Goal: Check status

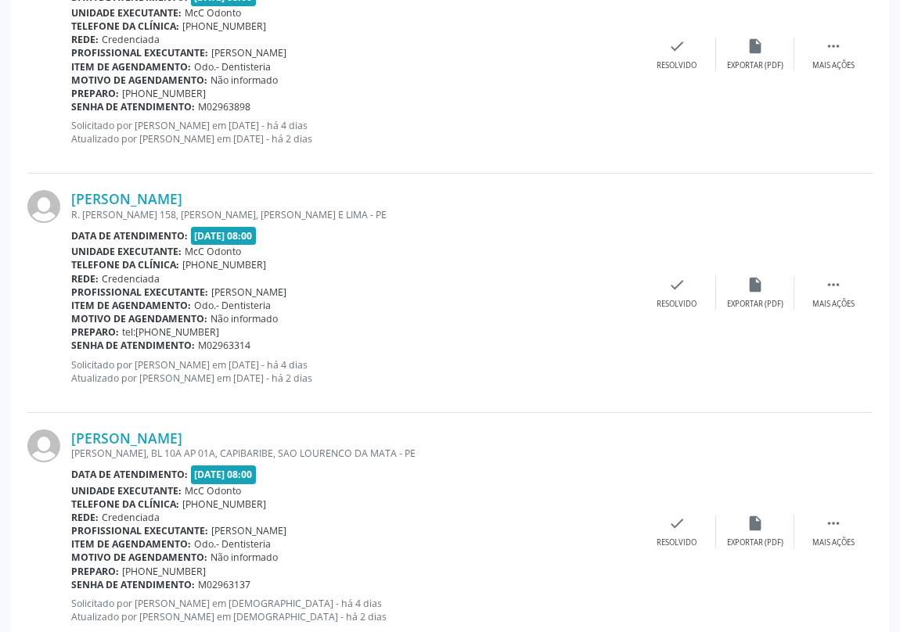
scroll to position [3490, 0]
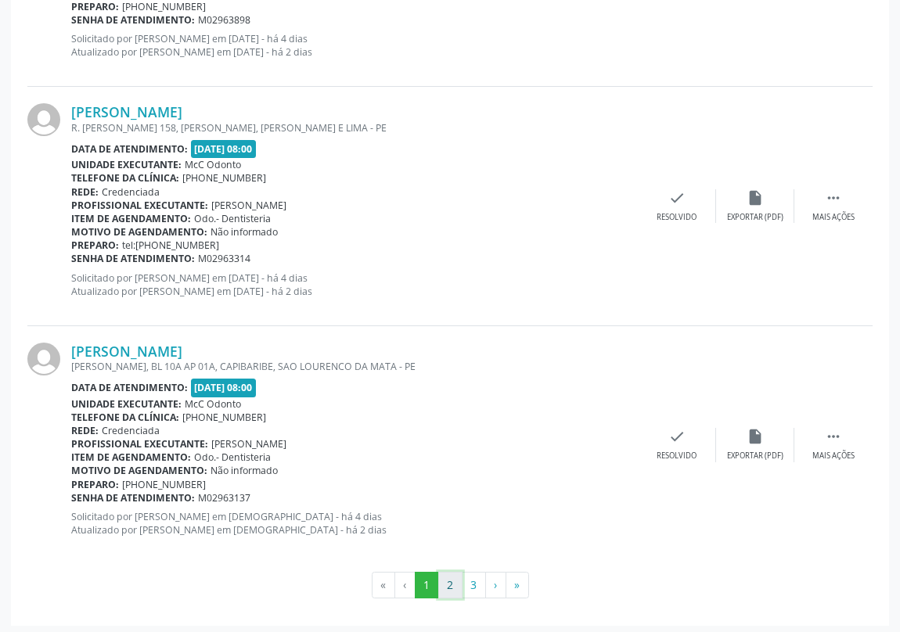
click at [452, 582] on button "2" at bounding box center [450, 585] width 24 height 27
click at [469, 584] on button "3" at bounding box center [474, 585] width 24 height 27
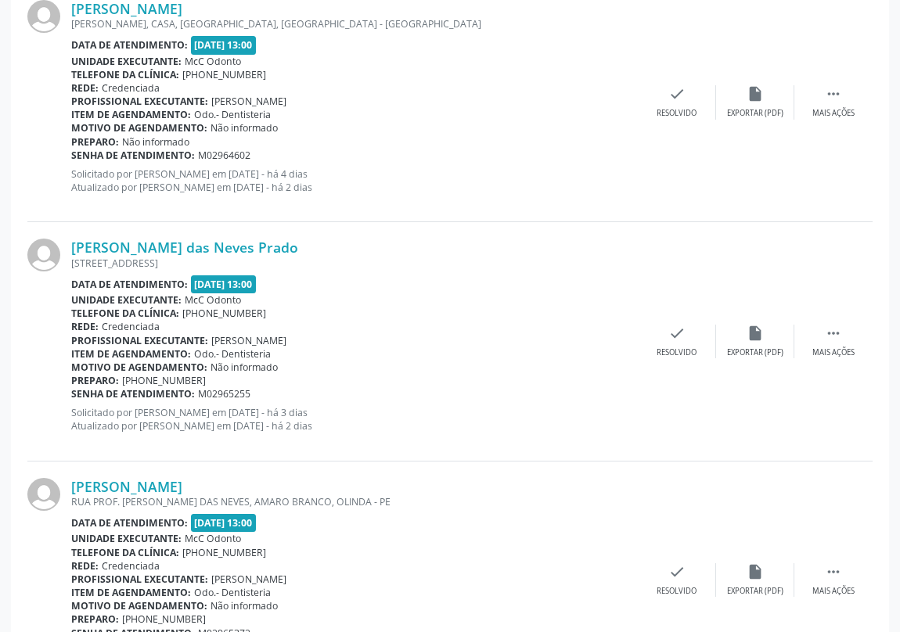
scroll to position [2773, 0]
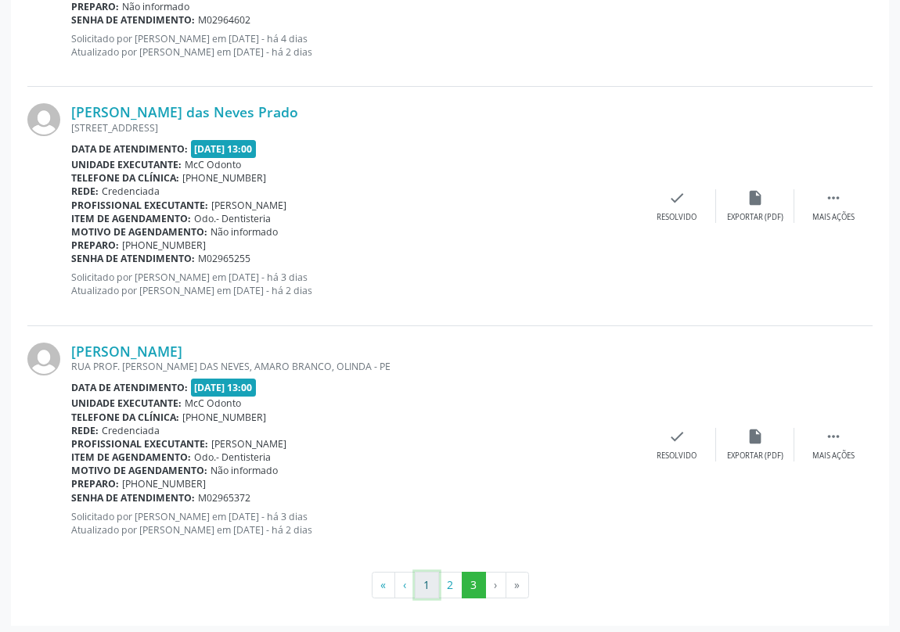
click at [423, 579] on button "1" at bounding box center [427, 585] width 24 height 27
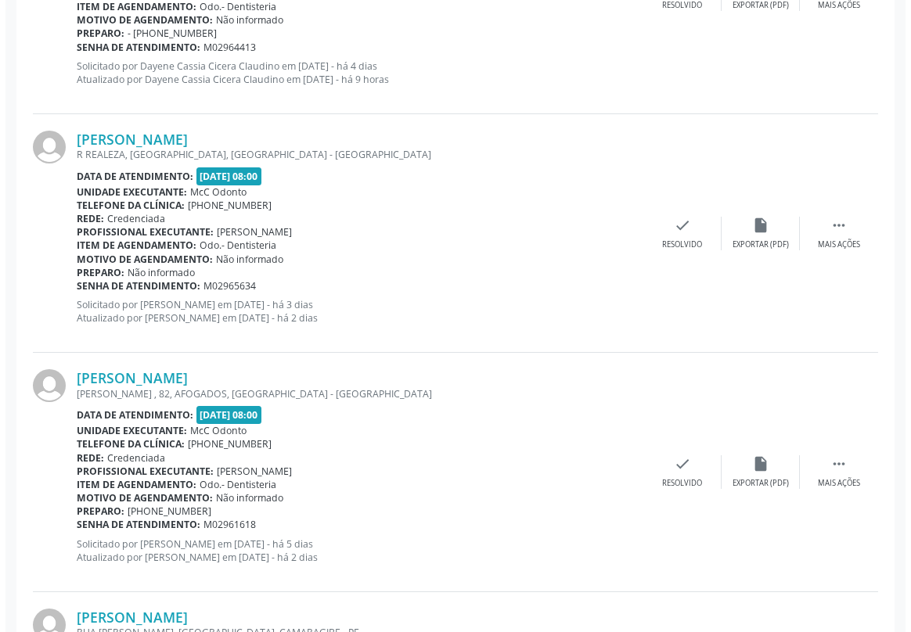
scroll to position [2063, 0]
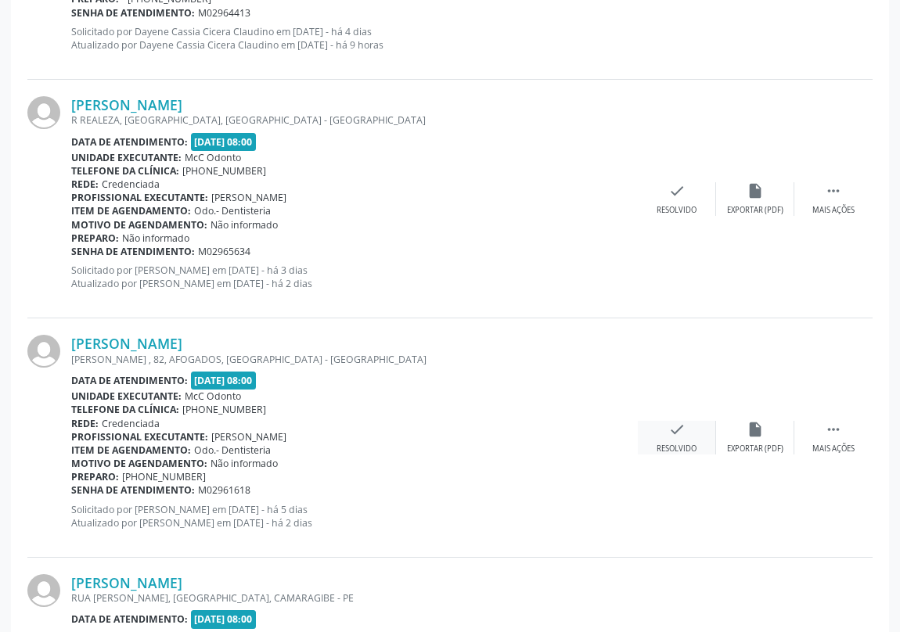
click at [669, 434] on icon "check" at bounding box center [676, 429] width 17 height 17
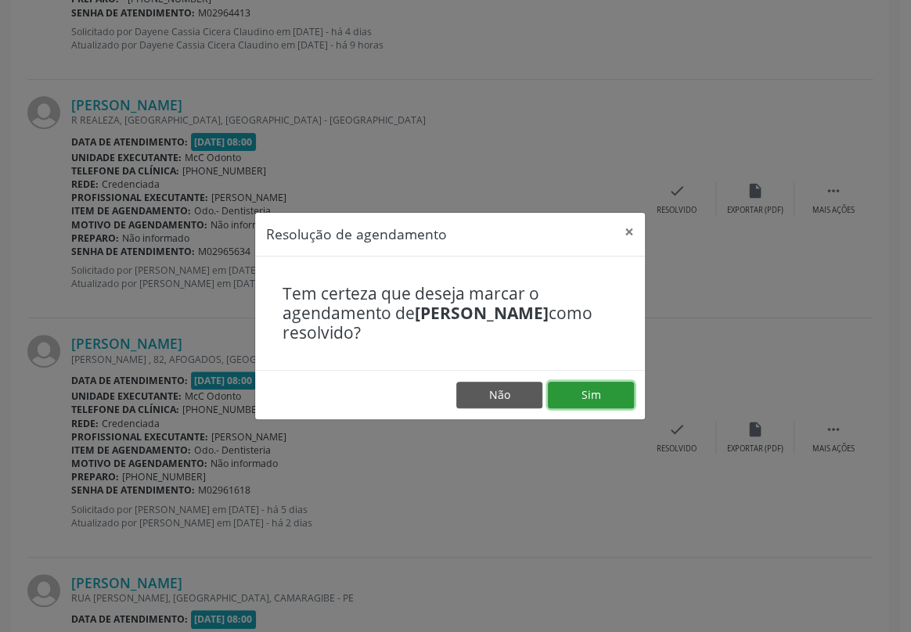
drag, startPoint x: 588, startPoint y: 395, endPoint x: 589, endPoint y: 361, distance: 34.5
click at [593, 387] on button "Sim" at bounding box center [591, 395] width 86 height 27
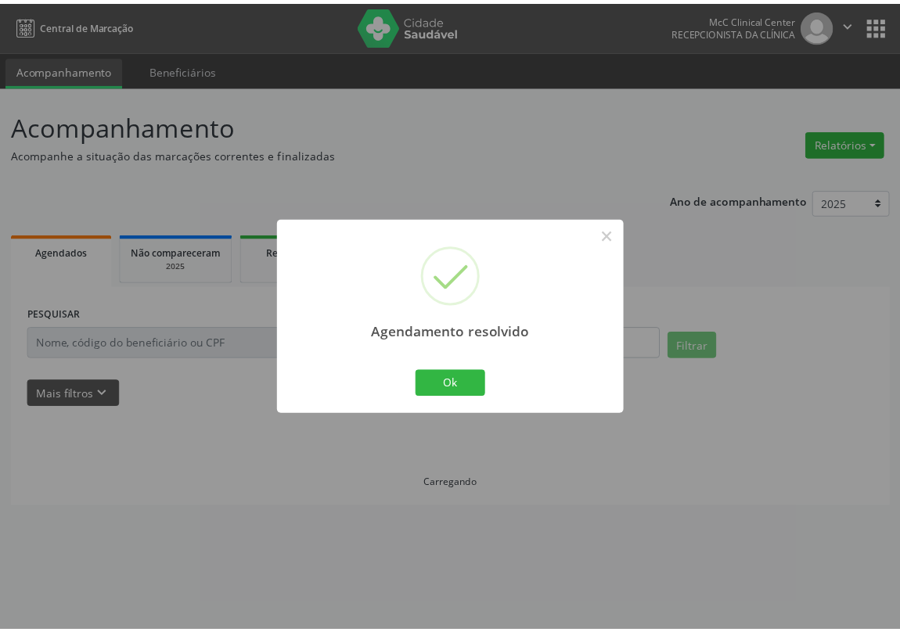
scroll to position [0, 0]
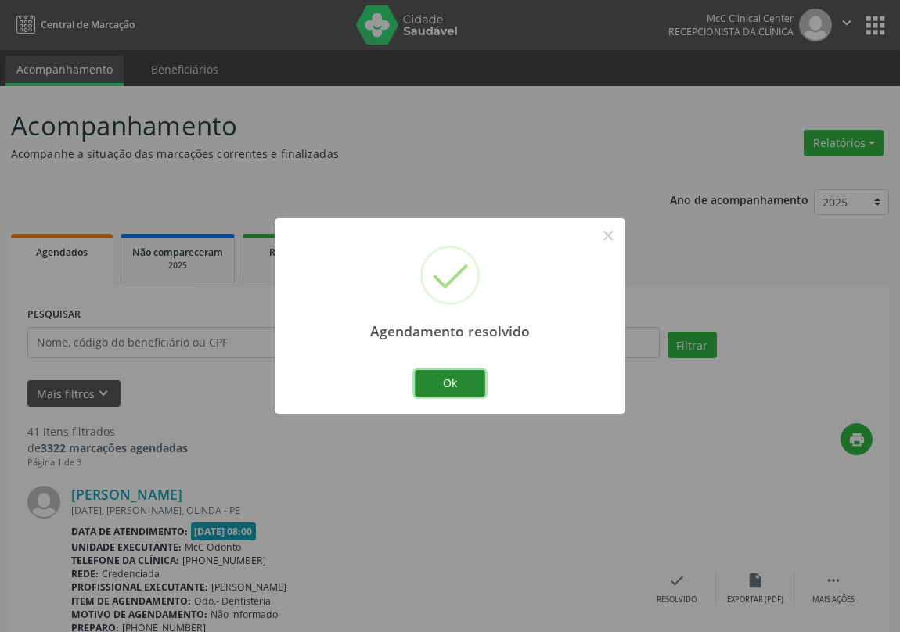
click at [454, 381] on button "Ok" at bounding box center [450, 383] width 70 height 27
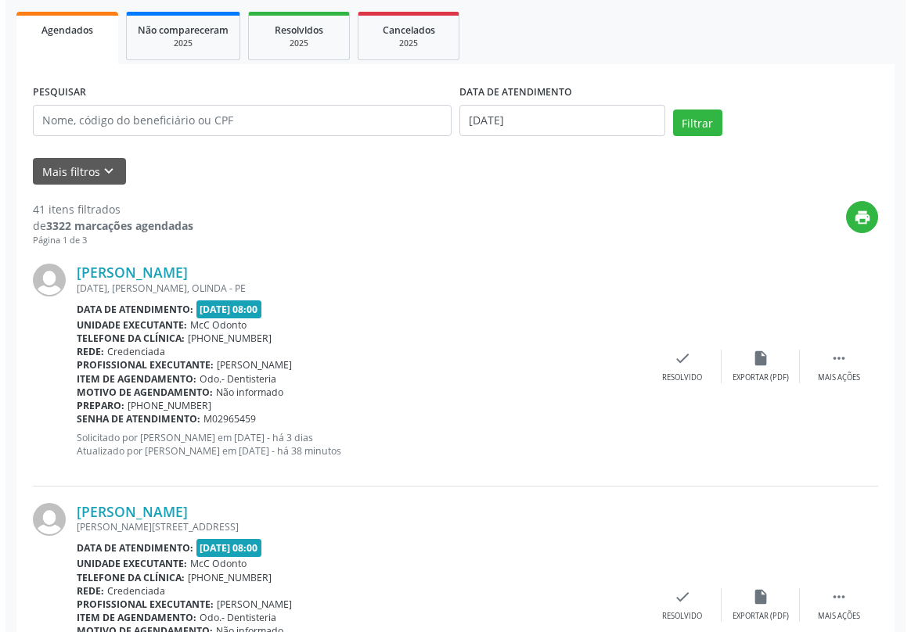
scroll to position [284, 0]
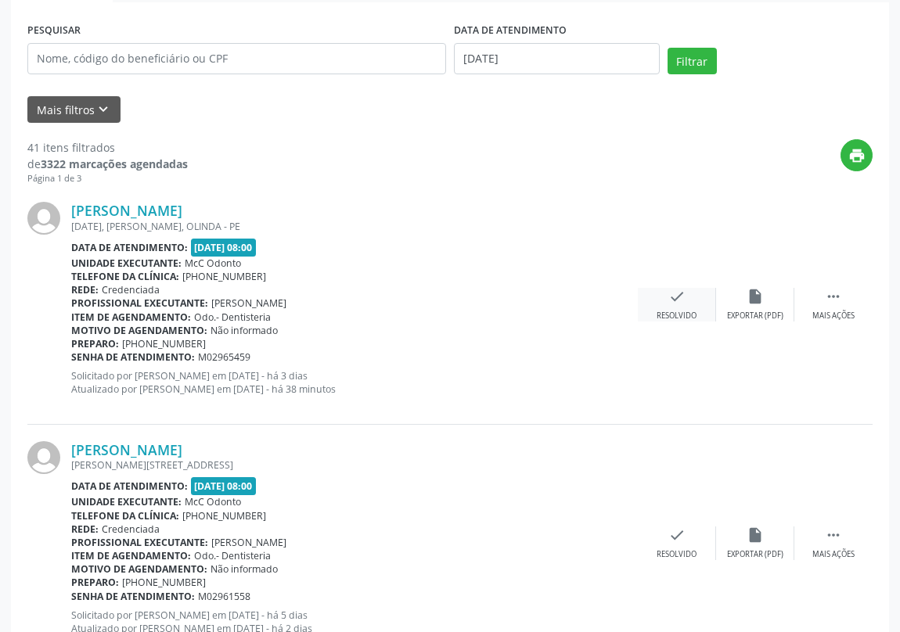
click at [679, 294] on icon "check" at bounding box center [676, 296] width 17 height 17
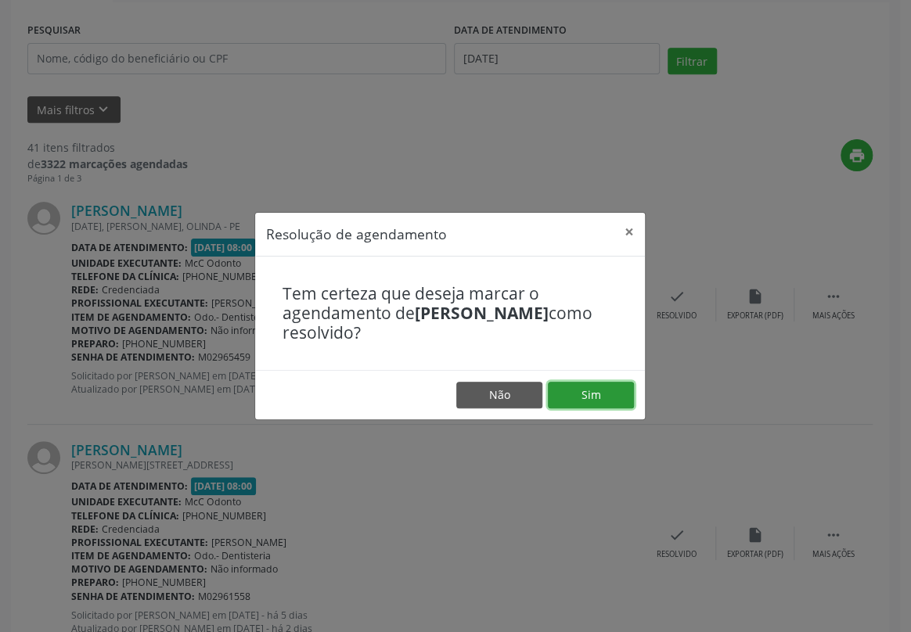
click at [607, 401] on button "Sim" at bounding box center [591, 395] width 86 height 27
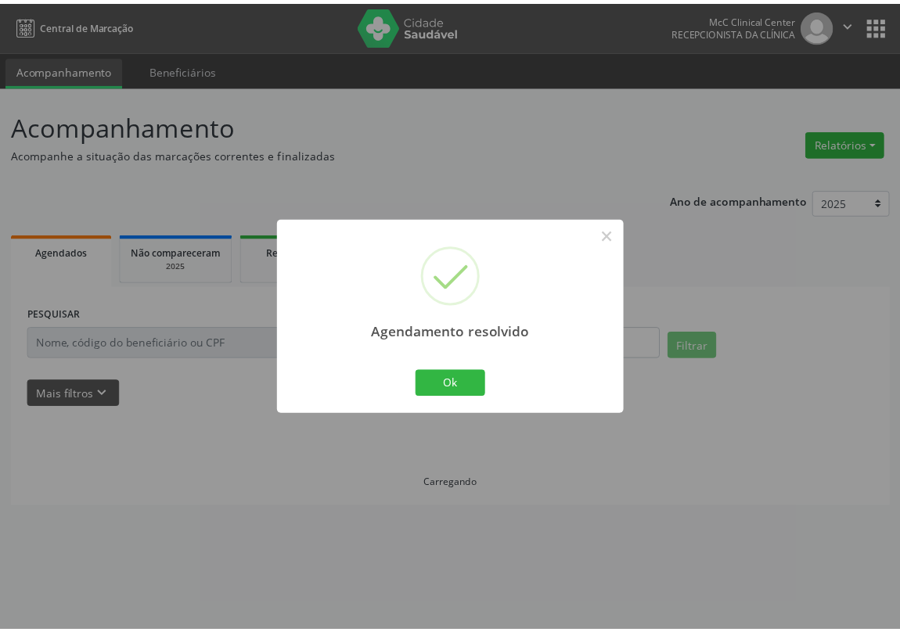
scroll to position [0, 0]
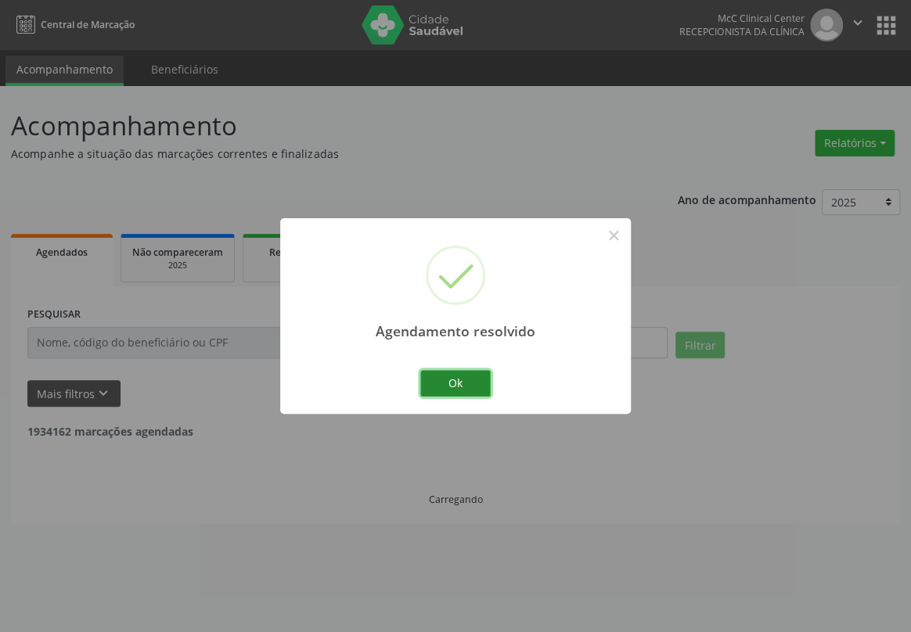
click at [470, 377] on button "Ok" at bounding box center [455, 383] width 70 height 27
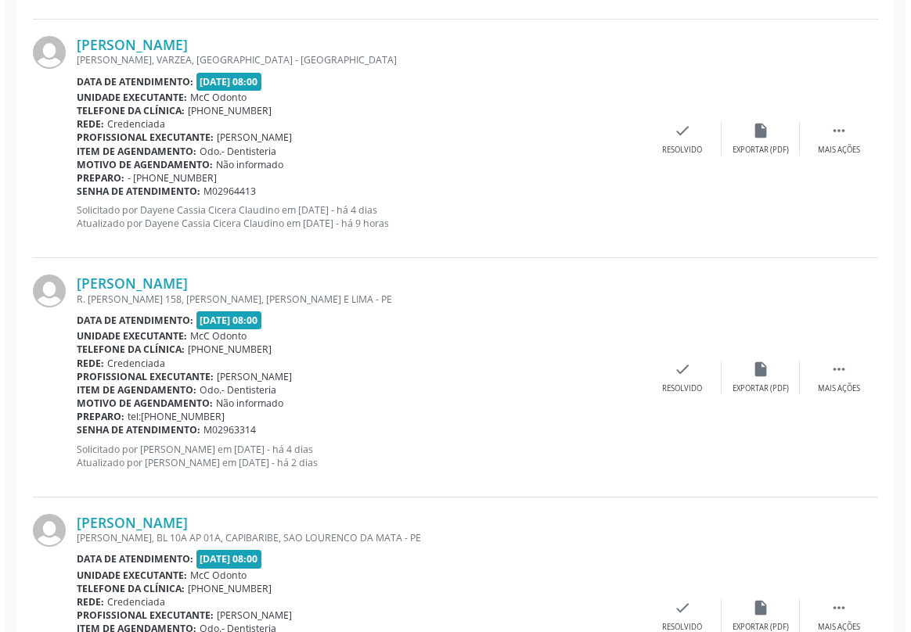
scroll to position [3490, 0]
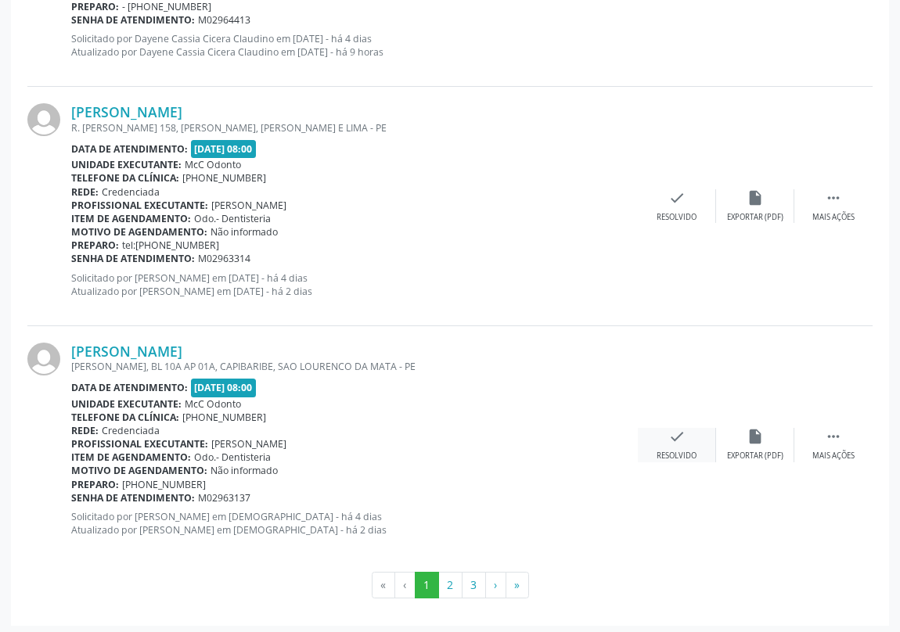
click at [661, 438] on div "check Resolvido" at bounding box center [677, 445] width 78 height 34
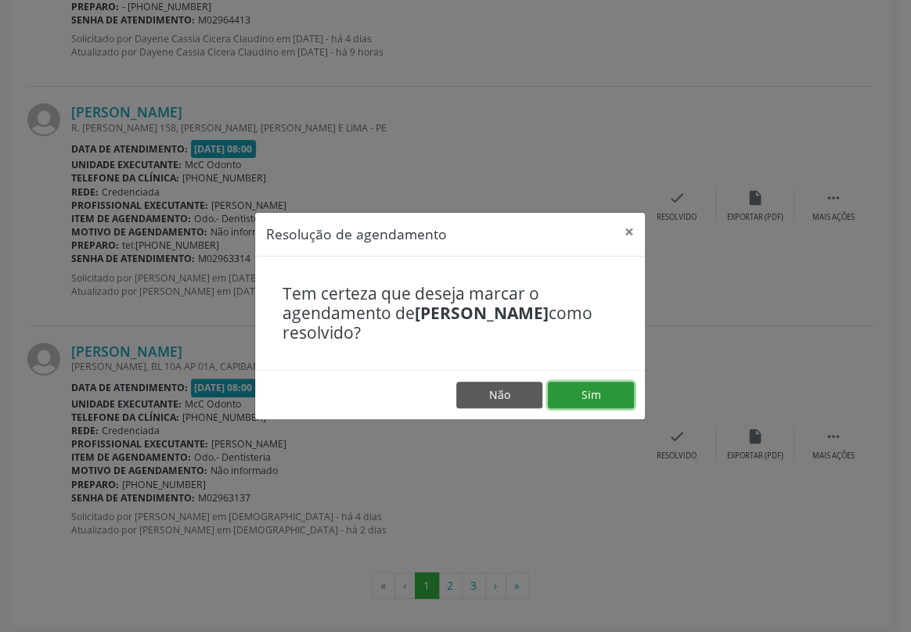
click at [581, 395] on button "Sim" at bounding box center [591, 395] width 86 height 27
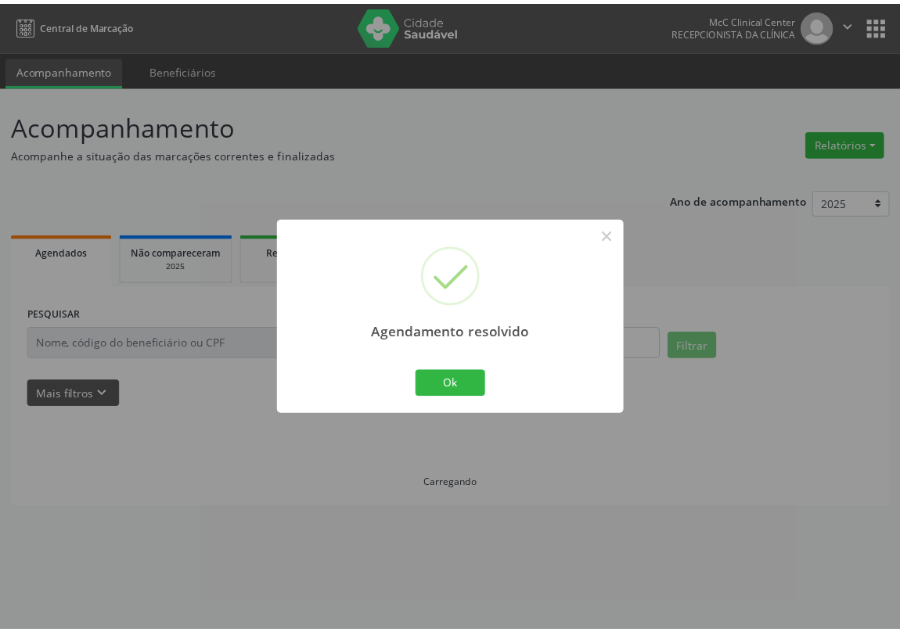
scroll to position [0, 0]
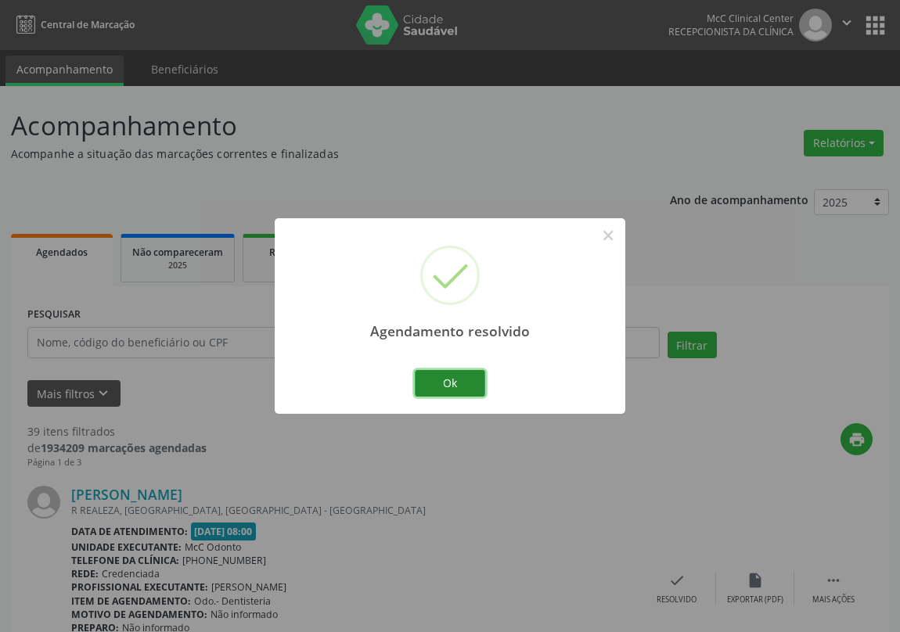
click at [461, 382] on button "Ok" at bounding box center [450, 383] width 70 height 27
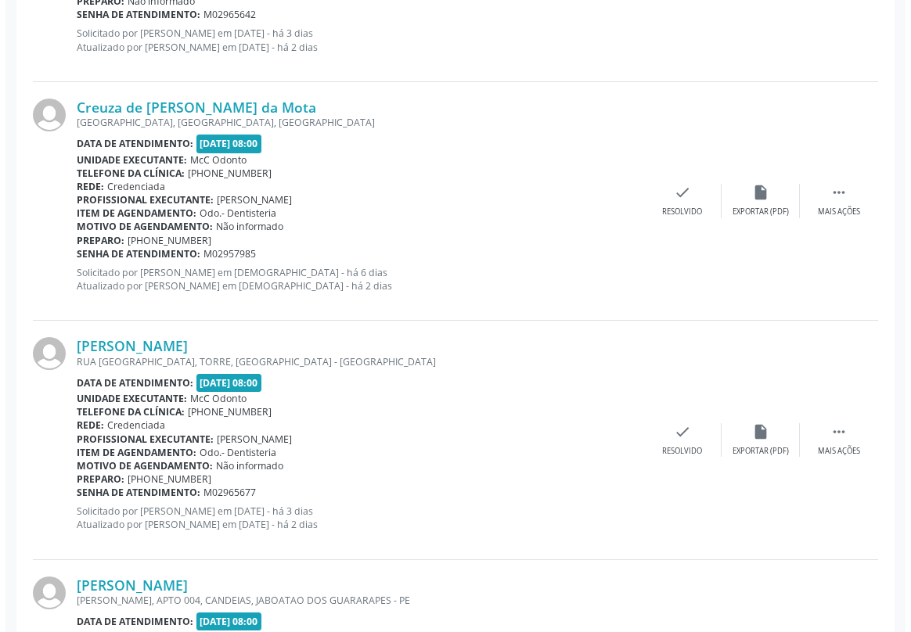
scroll to position [1352, 0]
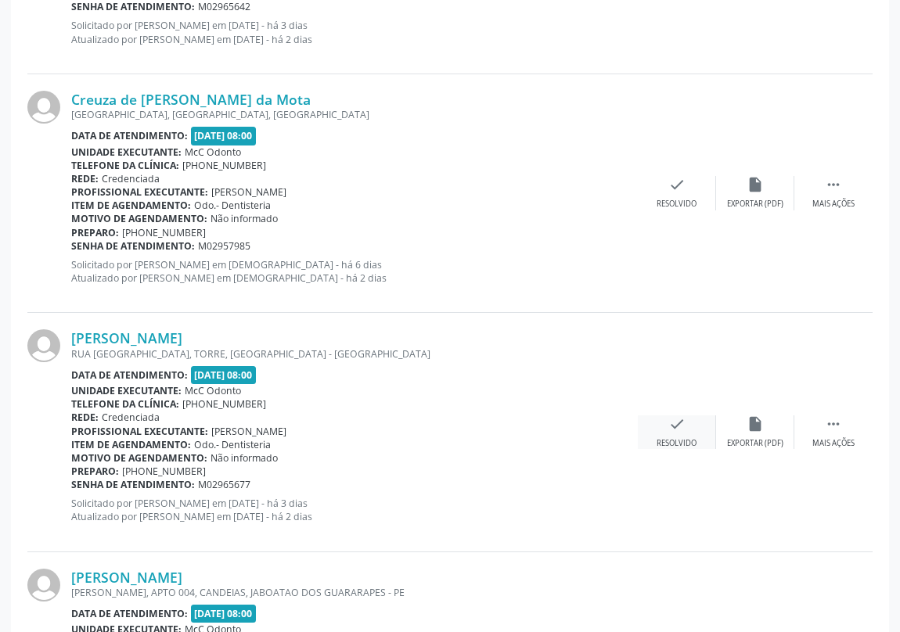
click at [668, 423] on icon "check" at bounding box center [676, 424] width 17 height 17
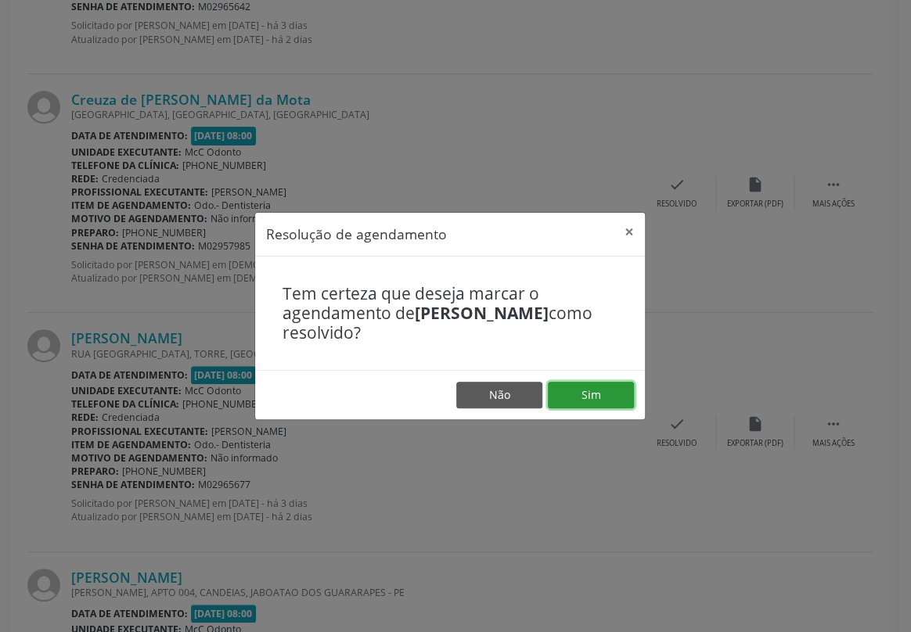
click at [601, 395] on button "Sim" at bounding box center [591, 395] width 86 height 27
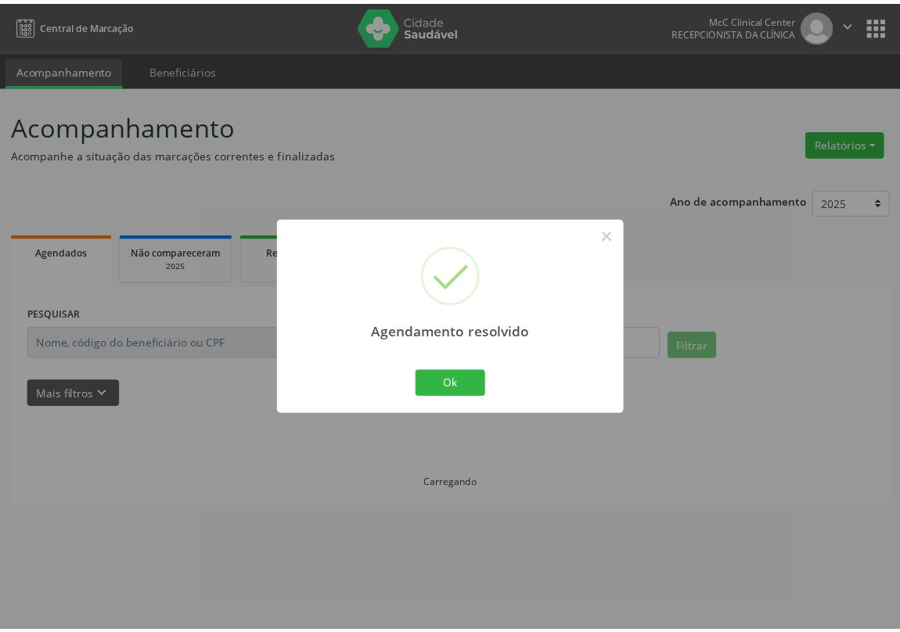
scroll to position [0, 0]
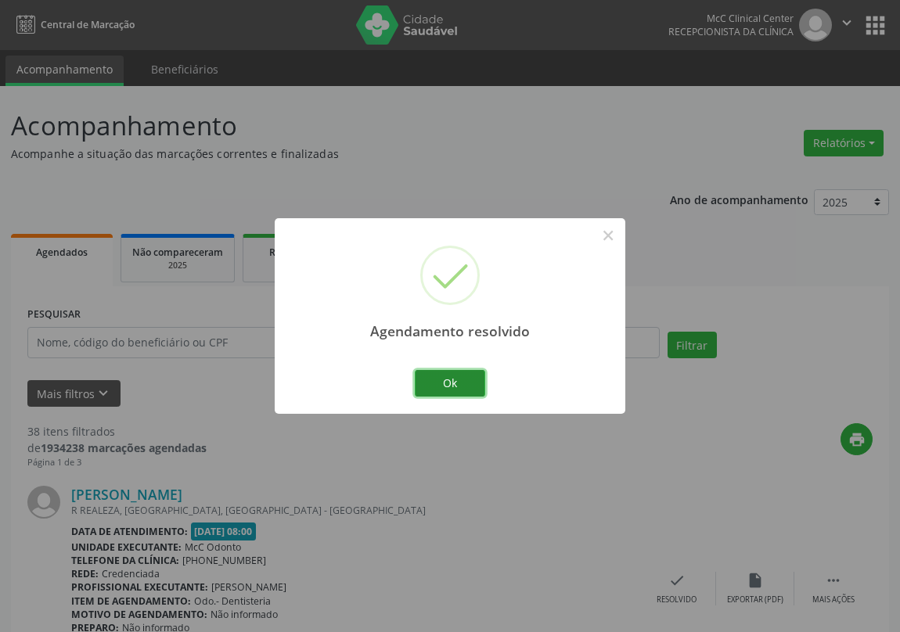
click at [463, 383] on button "Ok" at bounding box center [450, 383] width 70 height 27
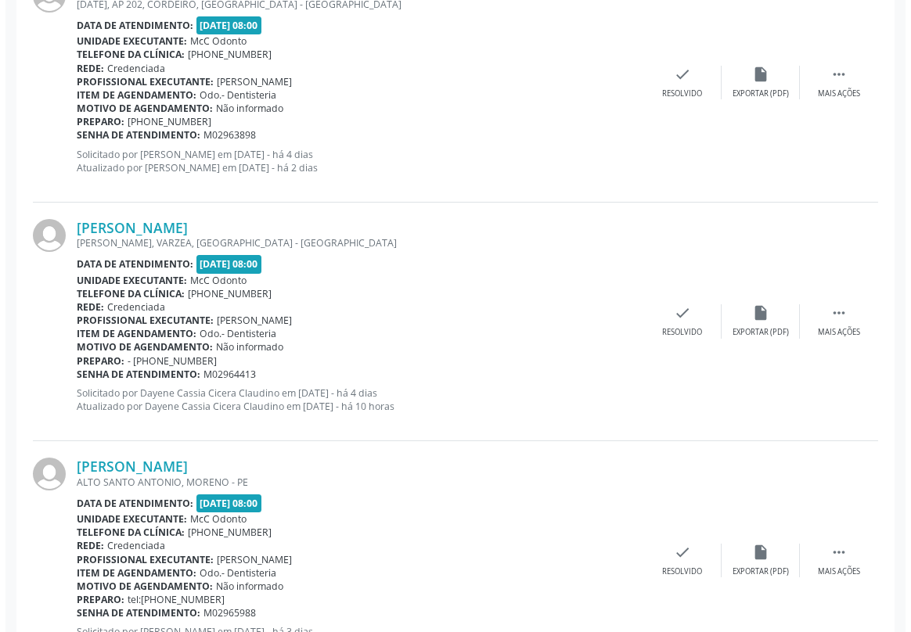
scroll to position [2418, 0]
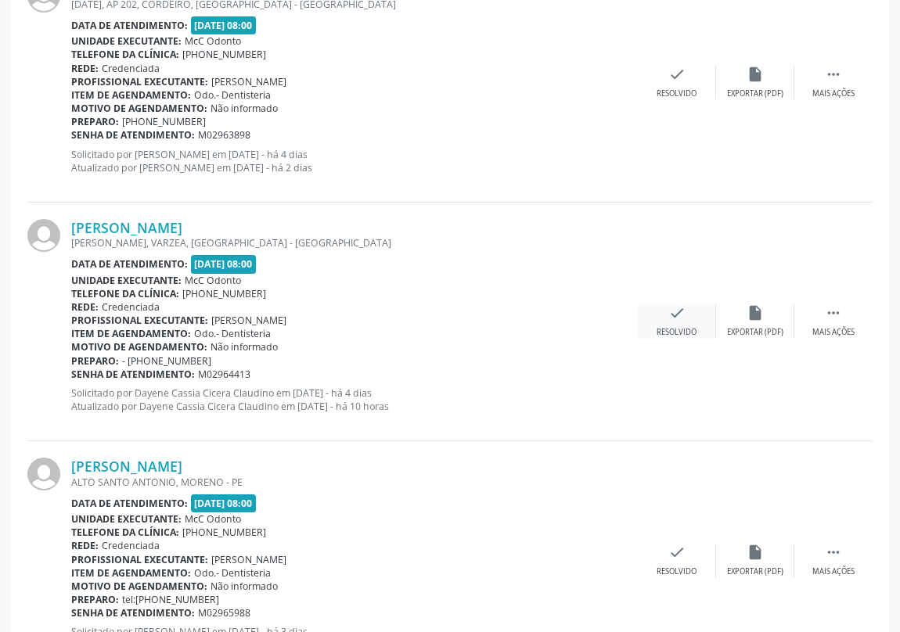
click at [684, 327] on div "Resolvido" at bounding box center [677, 332] width 40 height 11
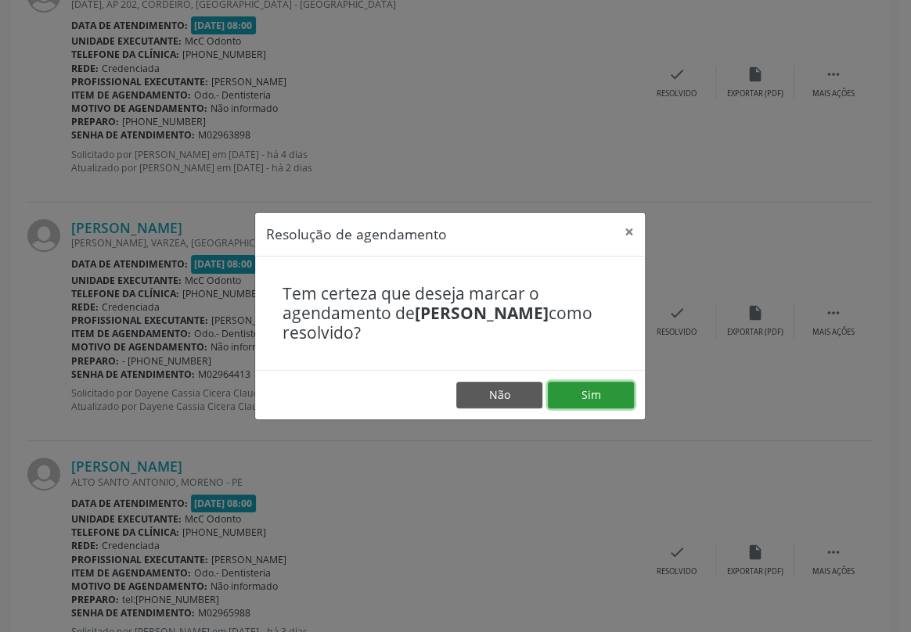
click at [569, 393] on button "Sim" at bounding box center [591, 395] width 86 height 27
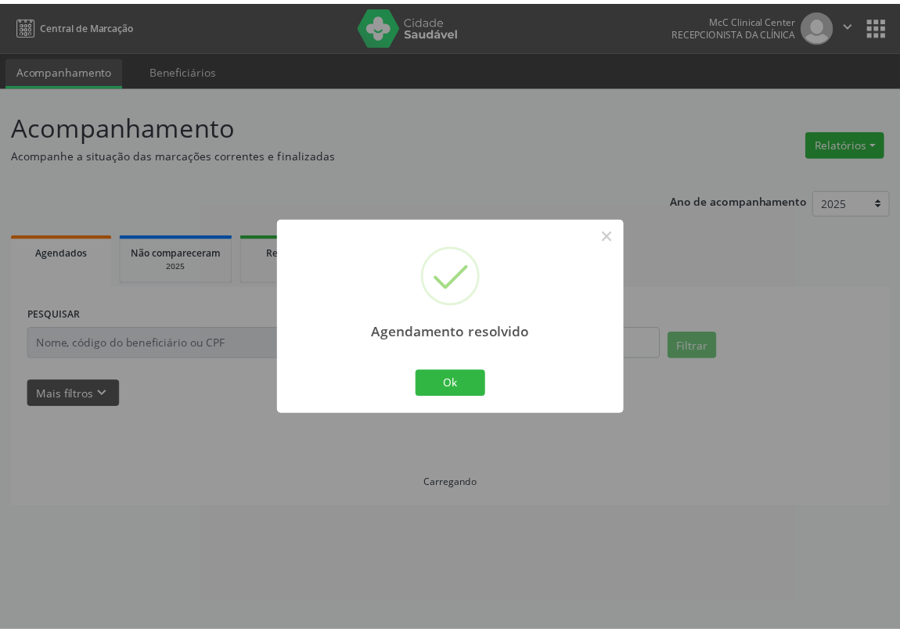
scroll to position [0, 0]
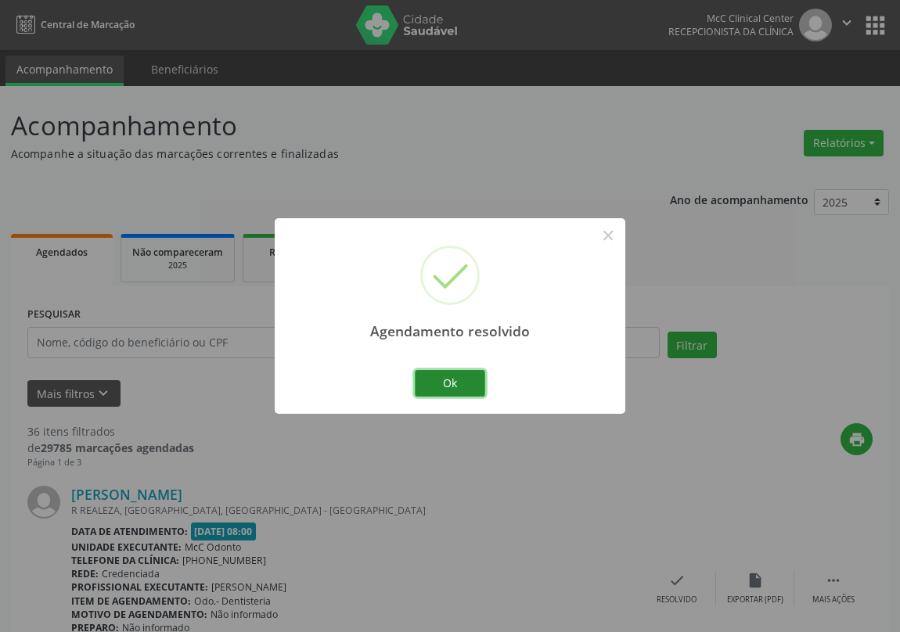
click at [453, 382] on button "Ok" at bounding box center [450, 383] width 70 height 27
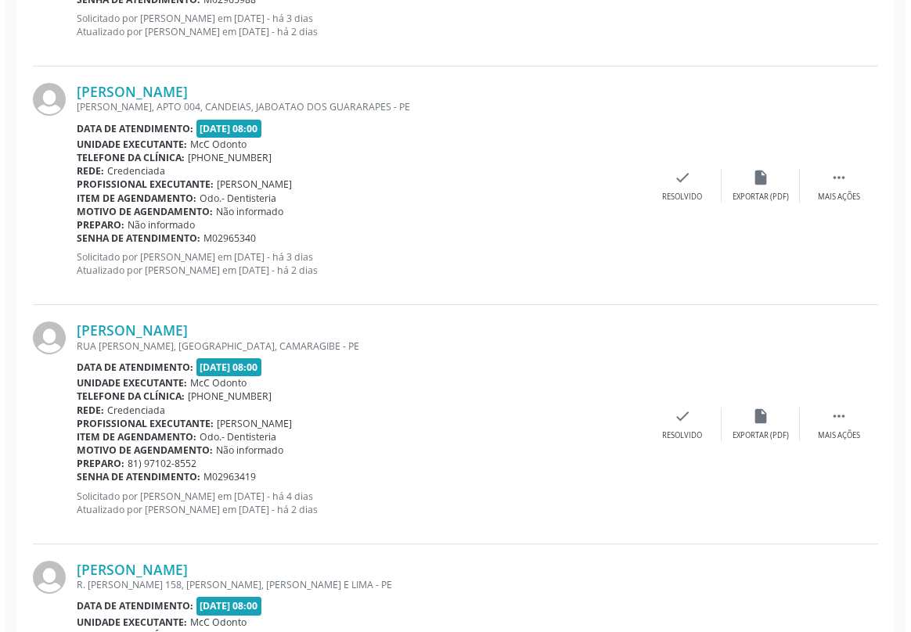
scroll to position [3272, 0]
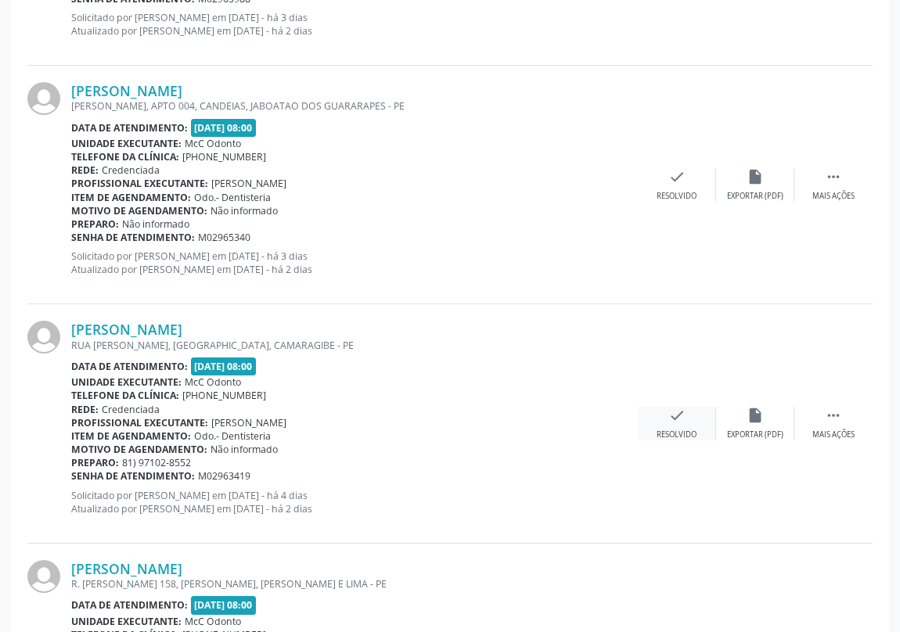
click at [682, 410] on icon "check" at bounding box center [676, 415] width 17 height 17
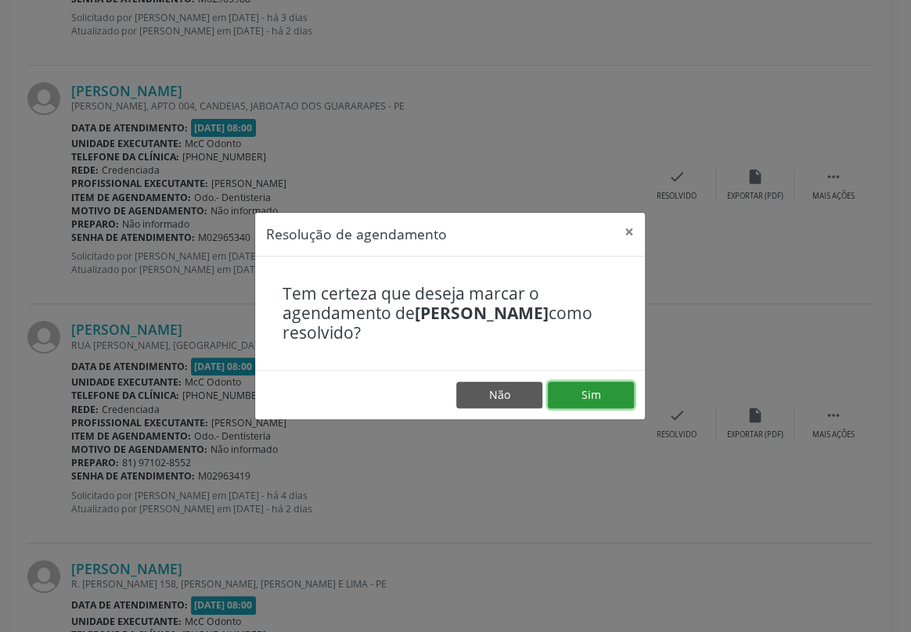
click at [607, 401] on button "Sim" at bounding box center [591, 395] width 86 height 27
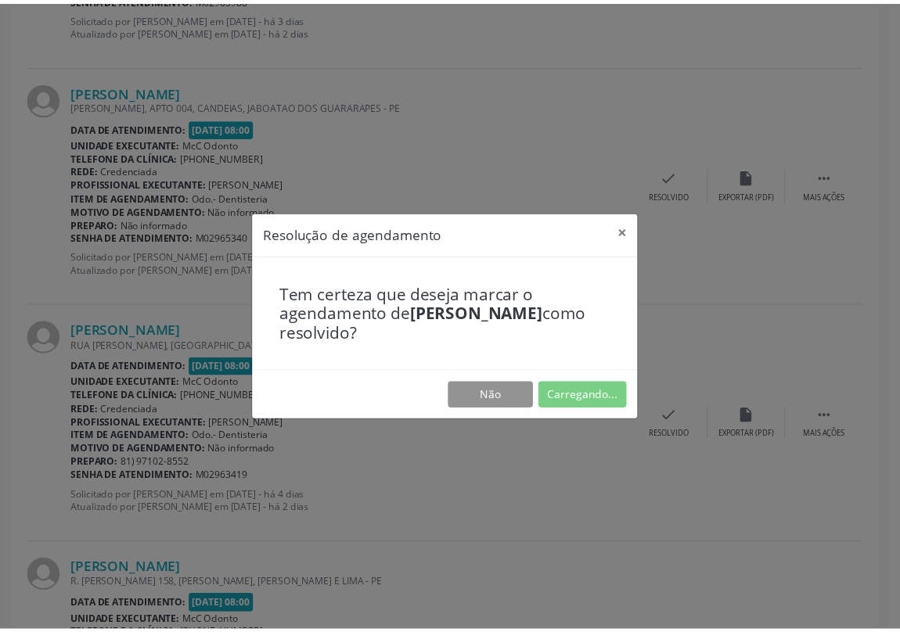
scroll to position [0, 0]
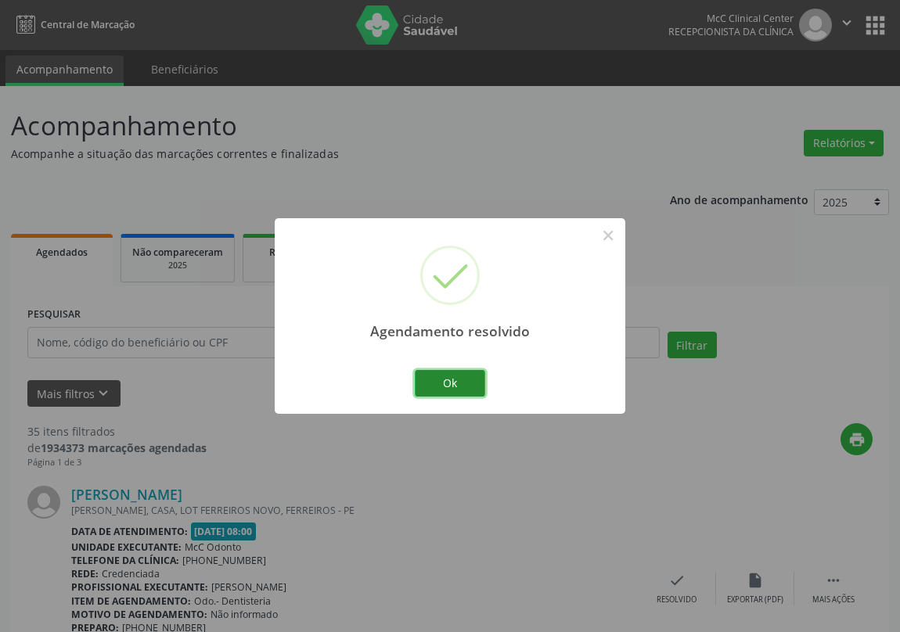
click at [439, 382] on button "Ok" at bounding box center [450, 383] width 70 height 27
